Goal: Task Accomplishment & Management: Complete application form

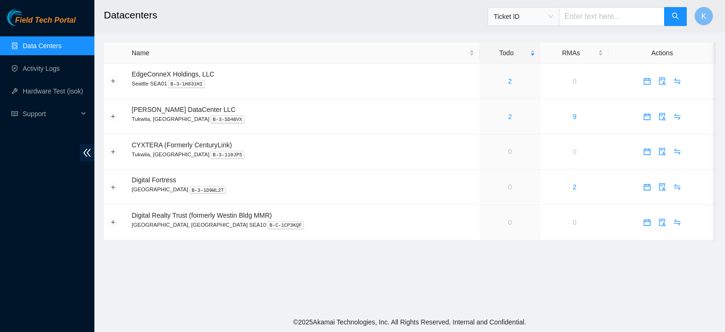
click at [40, 43] on link "Data Centers" at bounding box center [42, 46] width 39 height 8
click at [41, 70] on link "Activity Logs" at bounding box center [41, 69] width 37 height 8
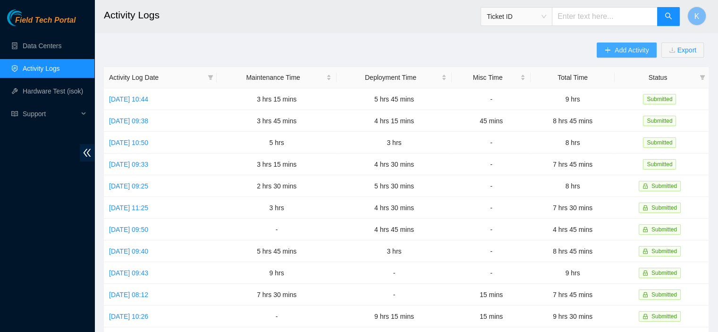
click at [630, 48] on span "Add Activity" at bounding box center [631, 50] width 34 height 10
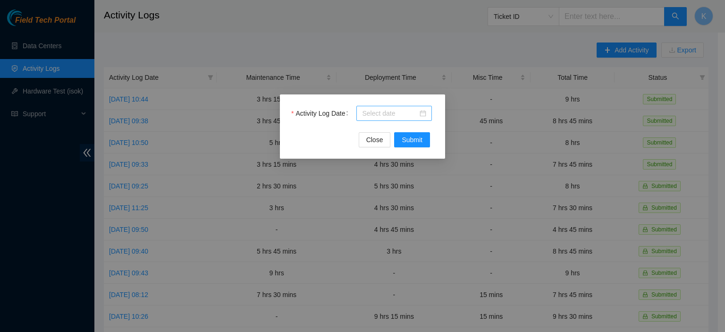
click at [398, 112] on input "Activity Log Date" at bounding box center [390, 113] width 56 height 10
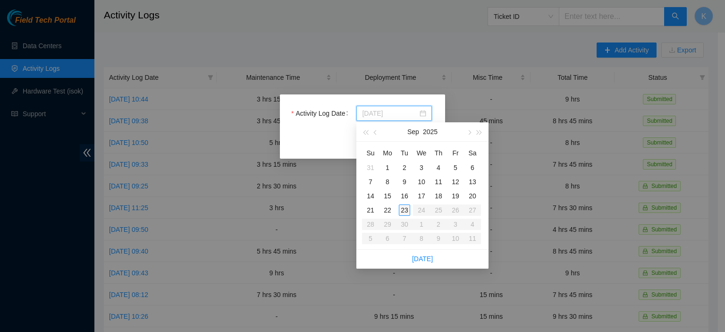
type input "2025-09-23"
click at [406, 207] on div "23" at bounding box center [404, 209] width 11 height 11
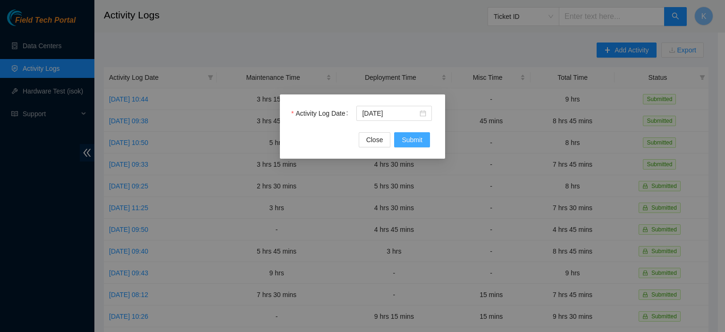
click at [417, 137] on span "Submit" at bounding box center [411, 139] width 21 height 10
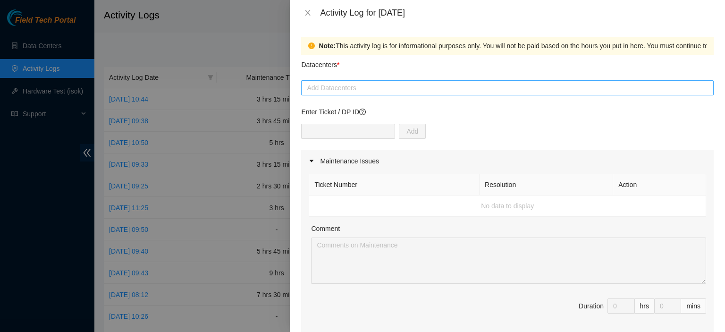
click at [369, 91] on div at bounding box center [507, 87] width 408 height 11
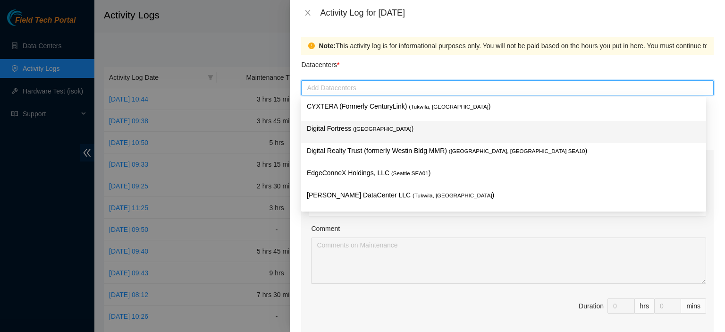
click at [367, 128] on span "( Seattle" at bounding box center [382, 129] width 58 height 6
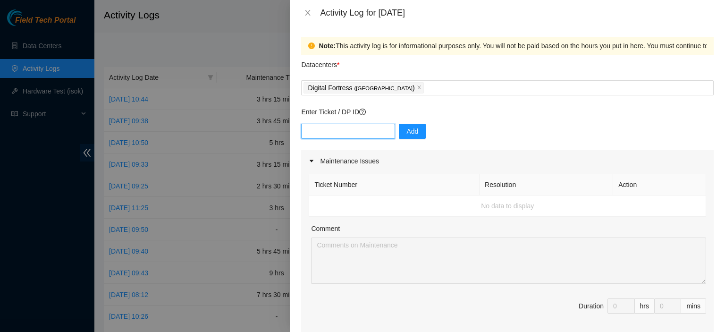
click at [331, 131] on input "text" at bounding box center [348, 131] width 94 height 15
type input "DP80214"
click at [408, 131] on span "Add" at bounding box center [412, 131] width 12 height 10
click at [348, 127] on input "text" at bounding box center [348, 131] width 94 height 15
type input "DP81024"
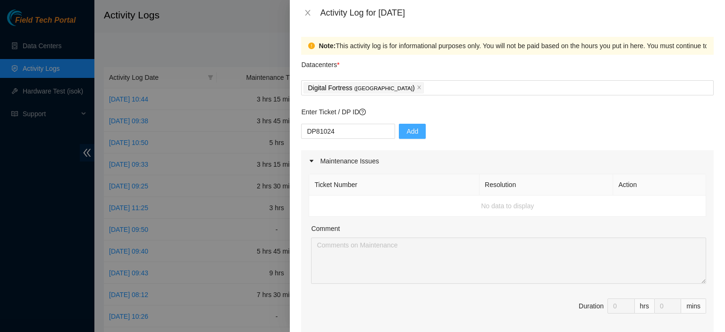
click at [409, 130] on span "Add" at bounding box center [412, 131] width 12 height 10
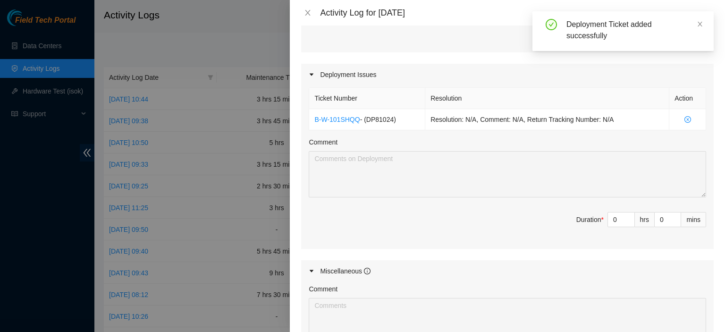
scroll to position [284, 0]
type input "1"
click at [627, 215] on icon "up" at bounding box center [628, 216] width 3 height 3
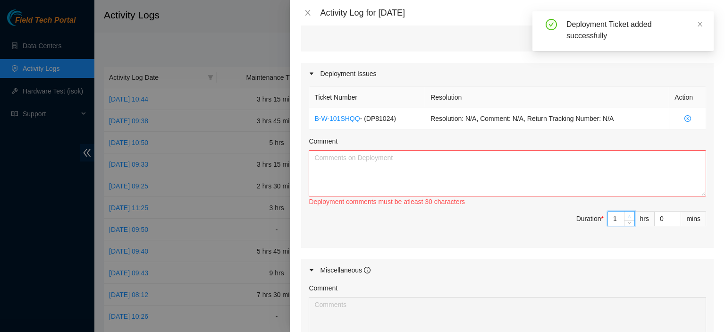
type input "2"
click at [627, 215] on icon "up" at bounding box center [628, 216] width 3 height 3
click at [596, 164] on textarea "Comment" at bounding box center [507, 173] width 397 height 46
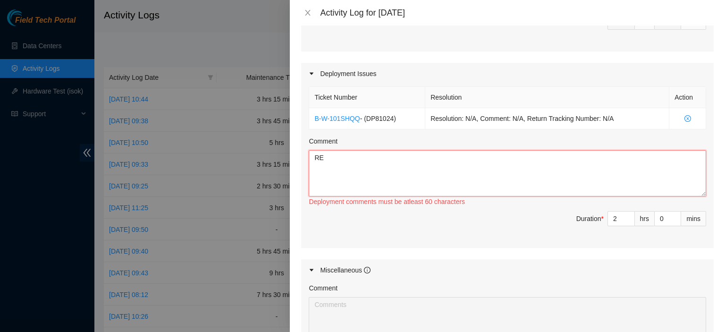
type textarea "R"
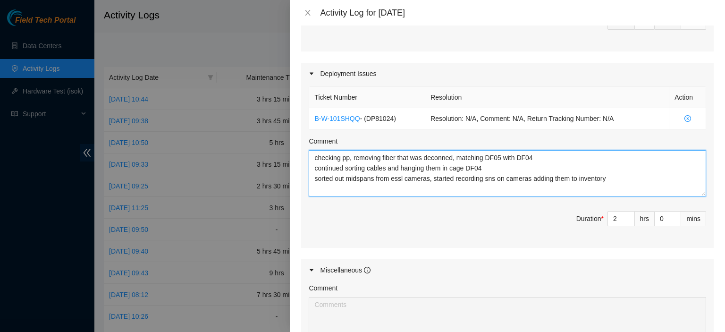
type textarea "checking pp, removing fiber that was deconned, matching DF05 with DF04 continue…"
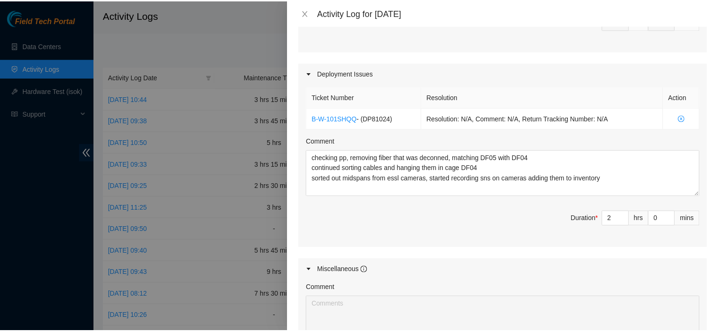
scroll to position [443, 0]
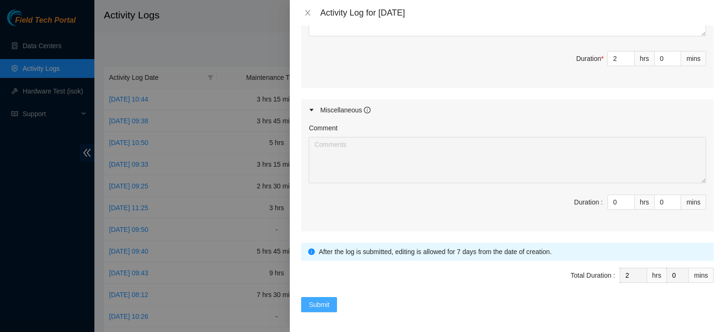
click at [316, 305] on span "Submit" at bounding box center [319, 304] width 21 height 10
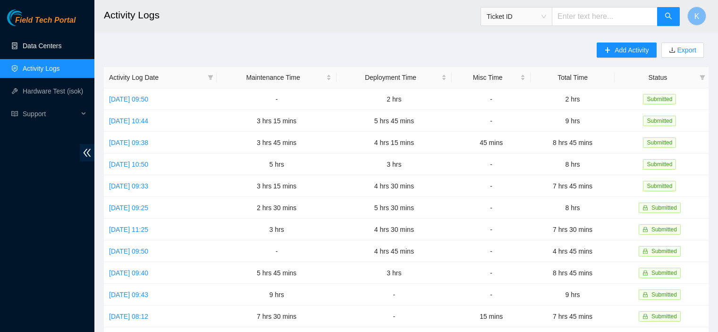
click at [36, 44] on link "Data Centers" at bounding box center [42, 46] width 39 height 8
